Goal: Subscribe to service/newsletter

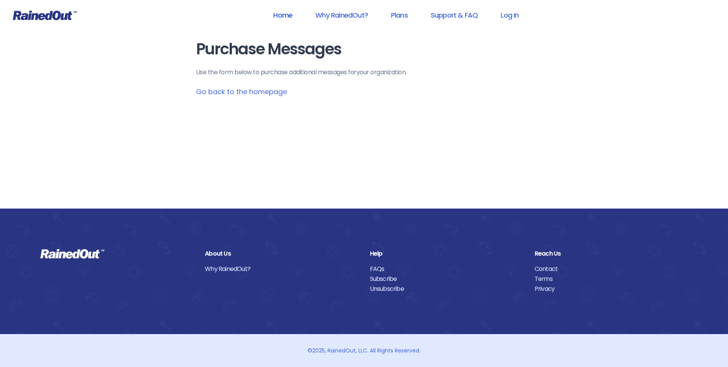
click at [279, 18] on link "Home" at bounding box center [282, 14] width 39 height 17
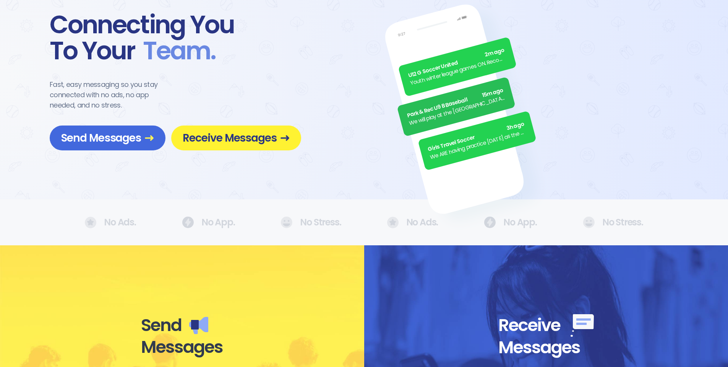
scroll to position [38, 0]
click at [217, 138] on span "Receive Messages" at bounding box center [236, 137] width 107 height 13
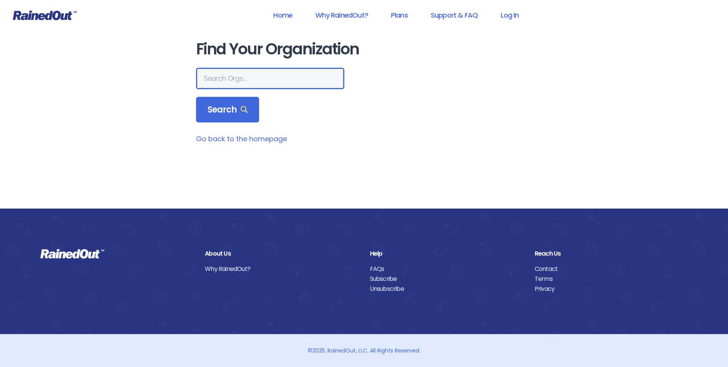
click at [222, 76] on input "text" at bounding box center [270, 78] width 148 height 21
type input "Rye Youth Soccer"
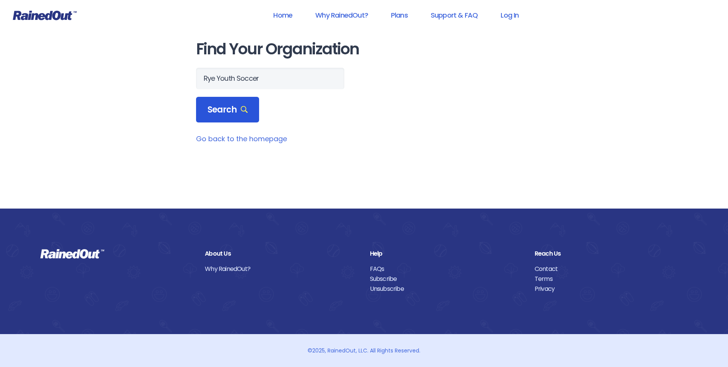
click at [224, 120] on div "Search" at bounding box center [227, 110] width 63 height 26
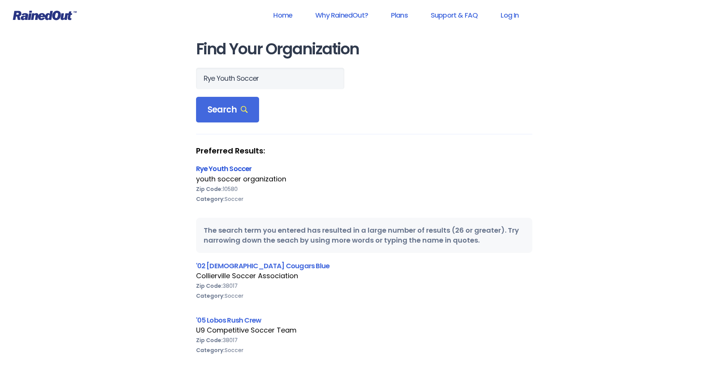
click at [227, 165] on link "Rye Youth Soccer" at bounding box center [224, 169] width 56 height 10
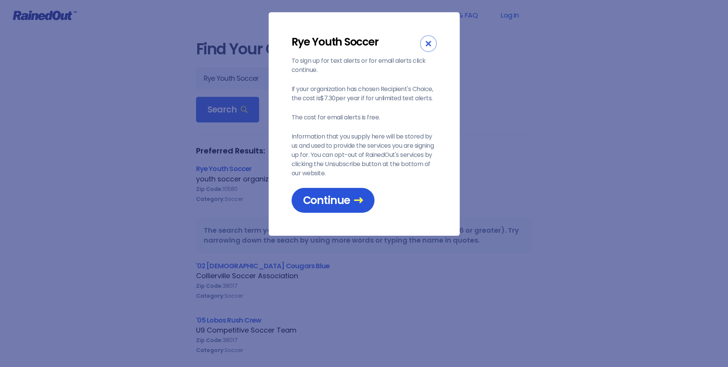
click at [319, 200] on span "Continue" at bounding box center [333, 199] width 60 height 13
click at [332, 204] on span "Continue" at bounding box center [333, 199] width 60 height 13
